Goal: Task Accomplishment & Management: Use online tool/utility

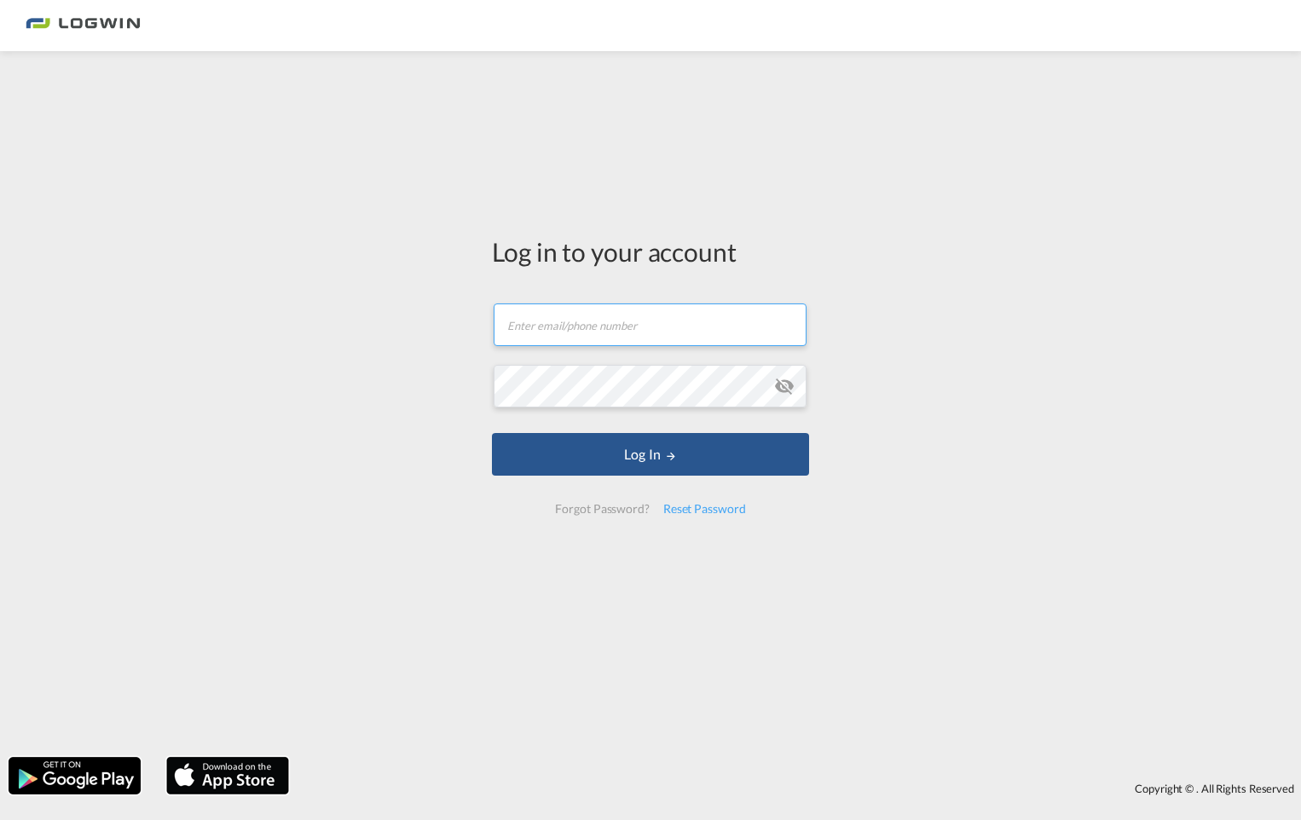
click at [638, 312] on input "text" at bounding box center [650, 324] width 313 height 43
type input "[EMAIL_ADDRESS][PERSON_NAME][DOMAIN_NAME]"
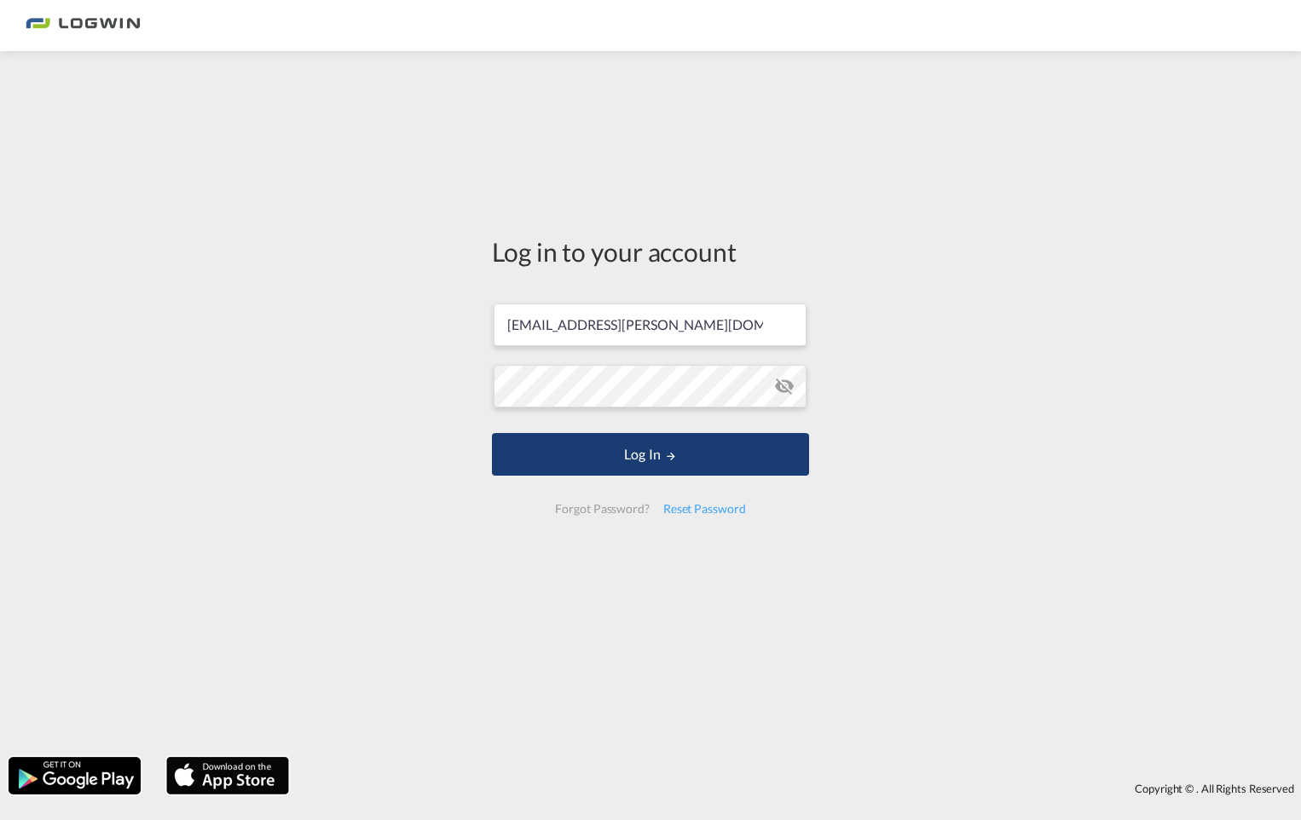
click at [657, 448] on button "Log In" at bounding box center [650, 454] width 317 height 43
